Goal: Task Accomplishment & Management: Manage account settings

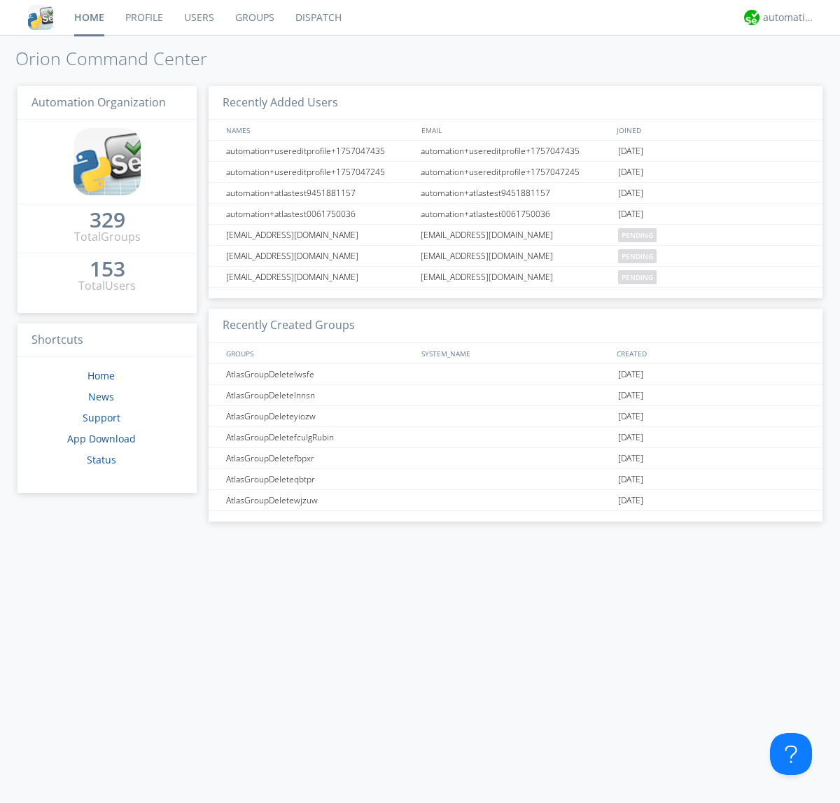
click at [198, 18] on link "Users" at bounding box center [199, 17] width 51 height 35
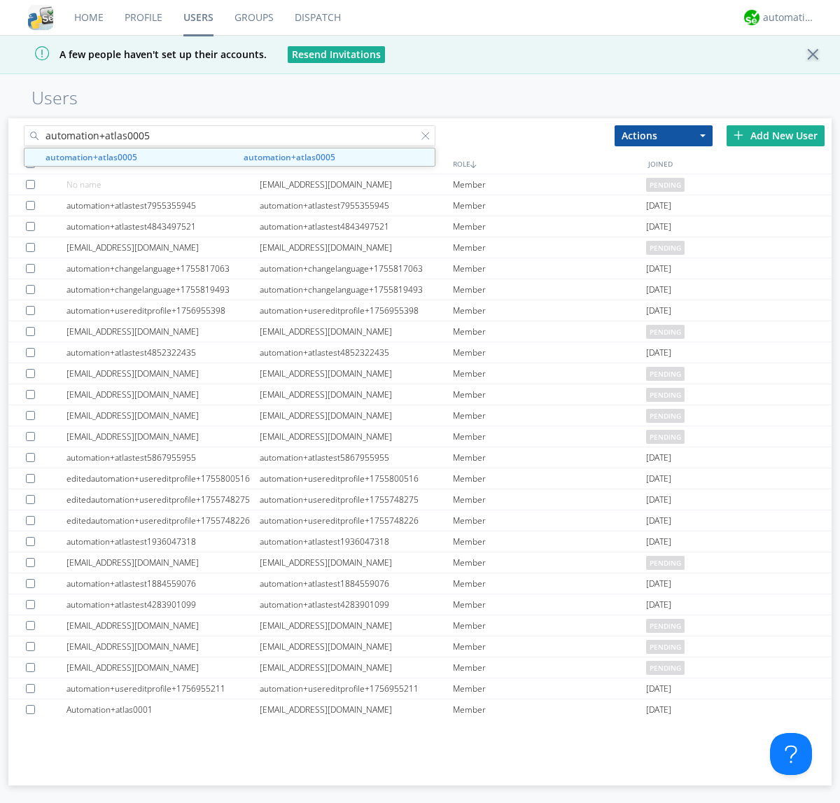
type input "automation+atlas0005"
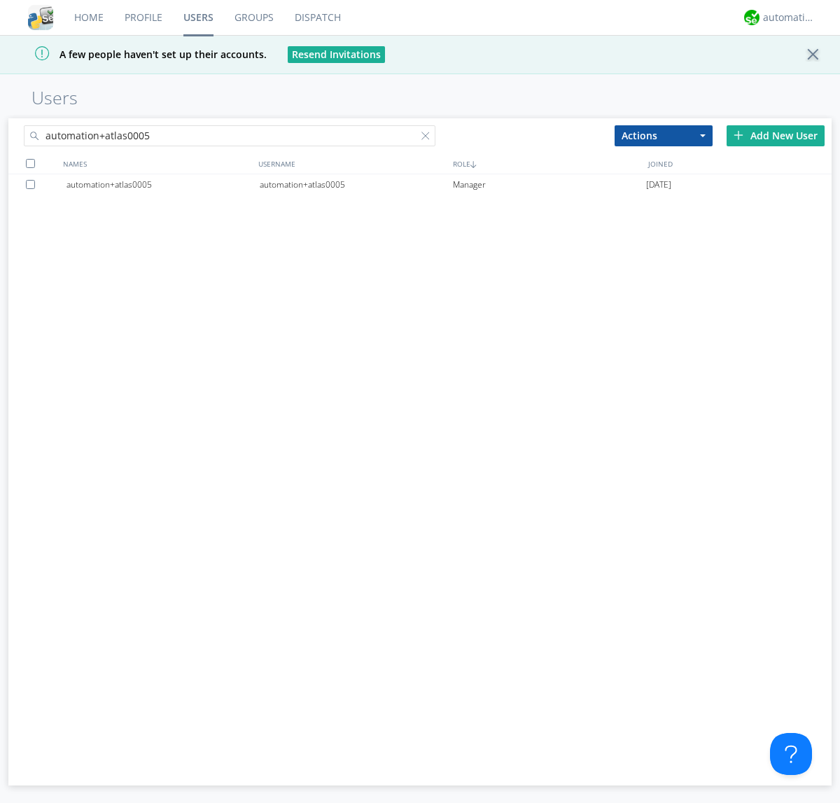
click at [356, 184] on div "automation+atlas0005" at bounding box center [356, 184] width 193 height 21
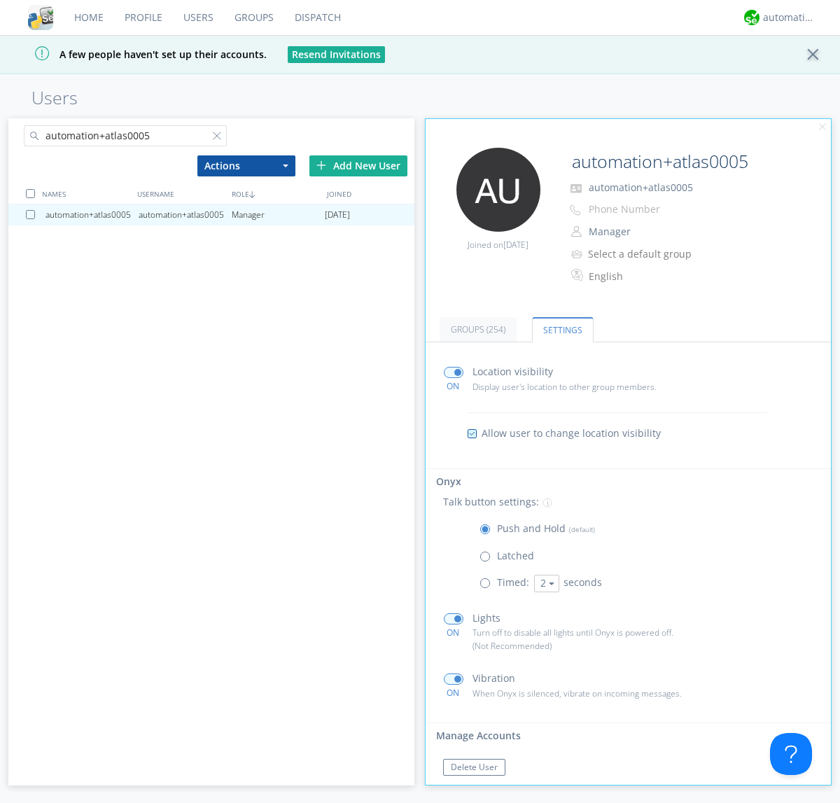
click at [488, 586] on span at bounding box center [489, 587] width 18 height 18
click at [0, 0] on input "radio" at bounding box center [0, 0] width 0 height 0
click at [545, 583] on button "2" at bounding box center [546, 584] width 25 height 18
click at [0, 0] on link "5" at bounding box center [0, 0] width 0 height 0
click at [545, 583] on button "5" at bounding box center [546, 584] width 25 height 18
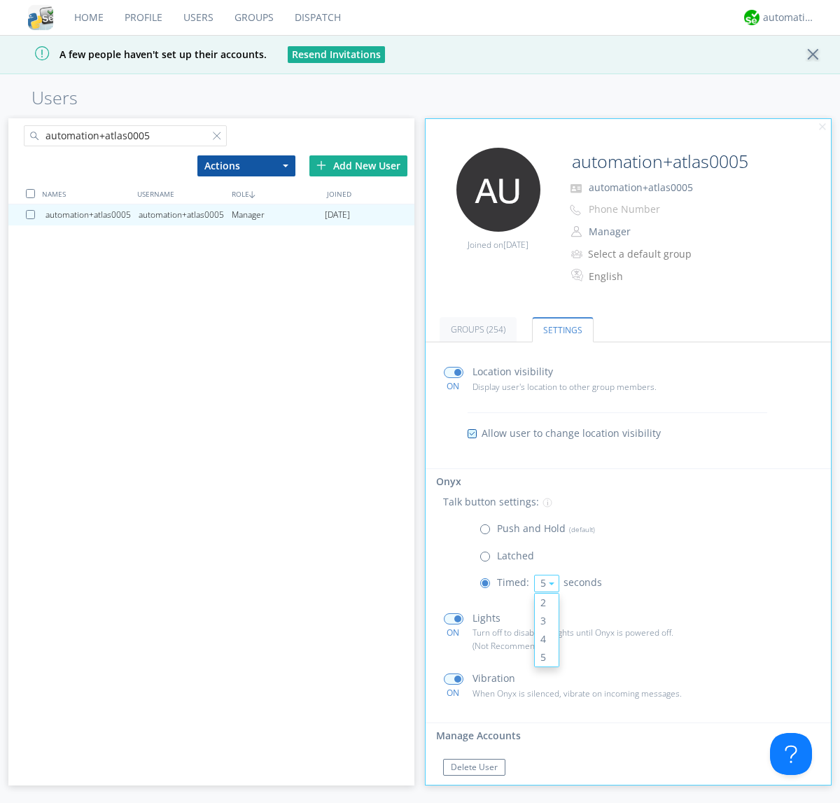
click at [545, 620] on link "3" at bounding box center [547, 621] width 24 height 18
click at [488, 532] on span at bounding box center [489, 533] width 18 height 18
click at [0, 0] on input "radio" at bounding box center [0, 0] width 0 height 0
